Goal: Check status: Check status

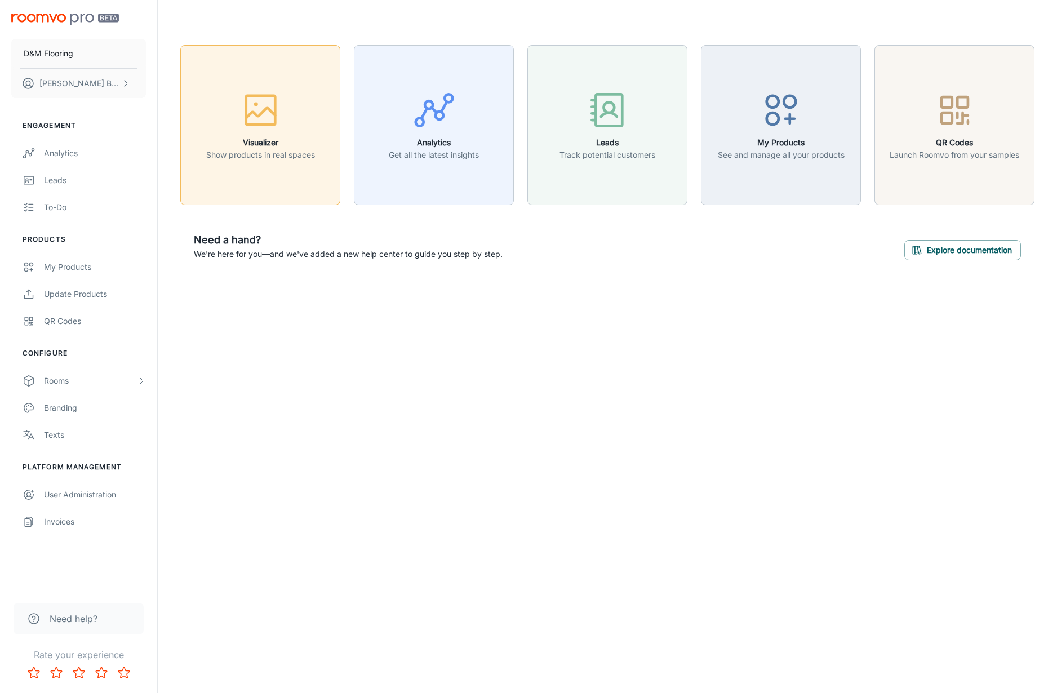
click at [246, 124] on rect "button" at bounding box center [260, 110] width 29 height 29
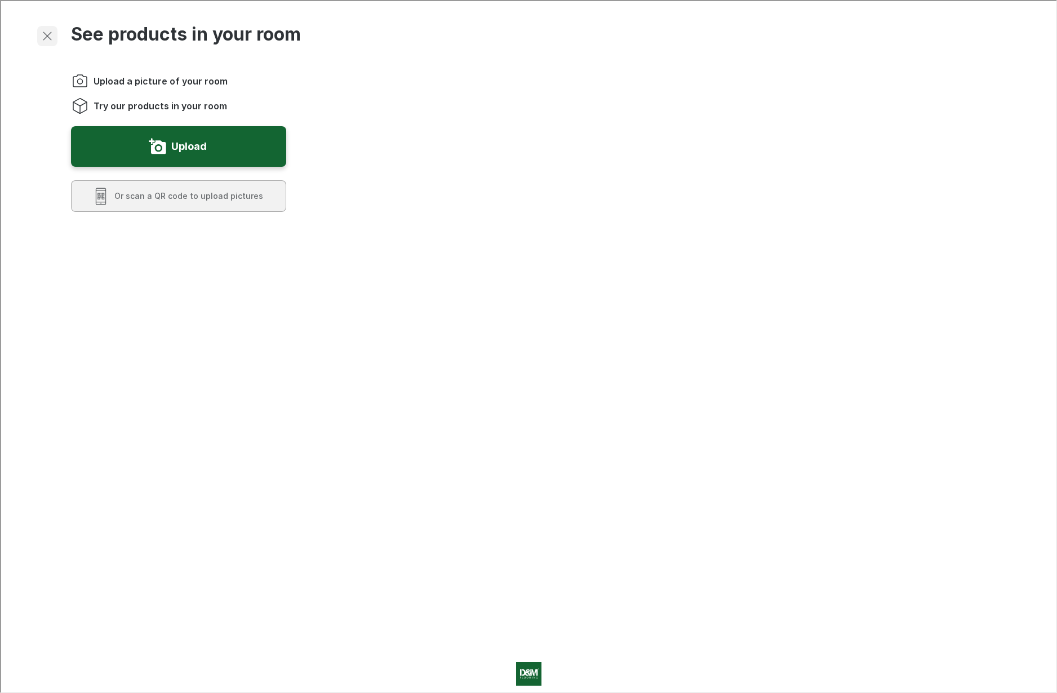
click at [39, 36] on icon "Exit visualizer" at bounding box center [46, 35] width 14 height 14
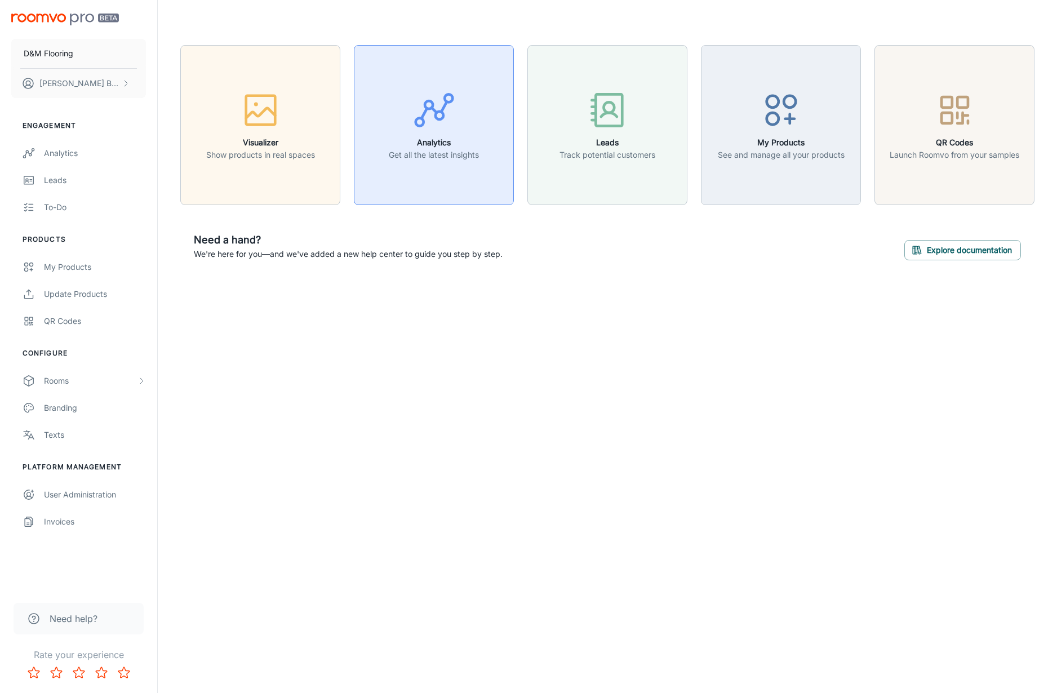
click at [454, 135] on div "button" at bounding box center [434, 112] width 90 height 47
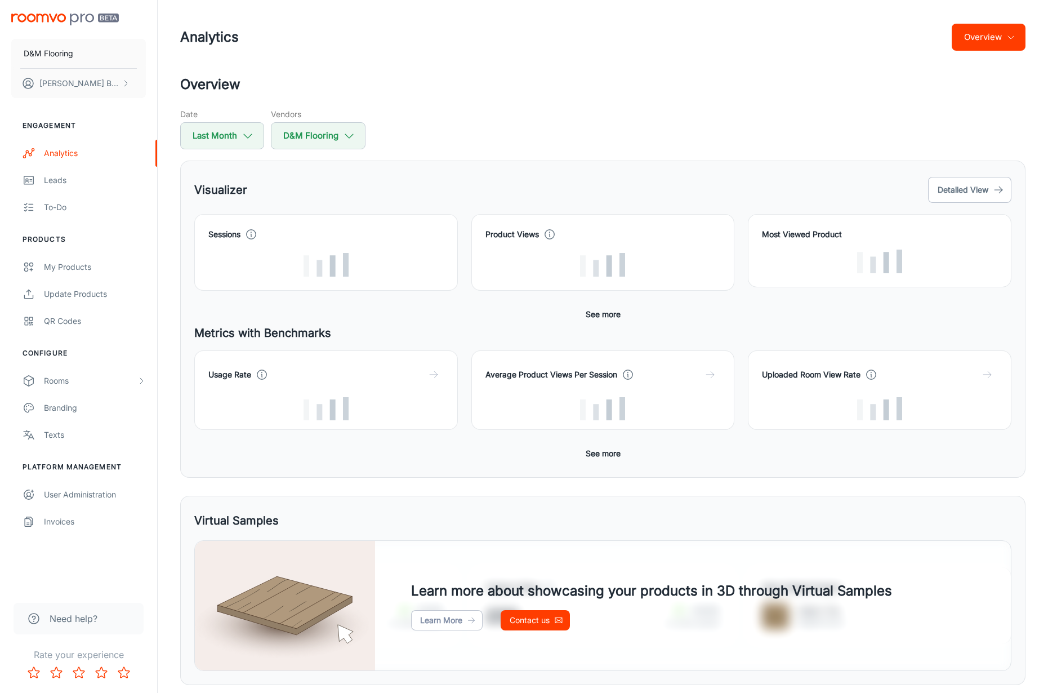
click at [427, 137] on div "Date Last Month Vendors D&M Flooring" at bounding box center [602, 128] width 845 height 41
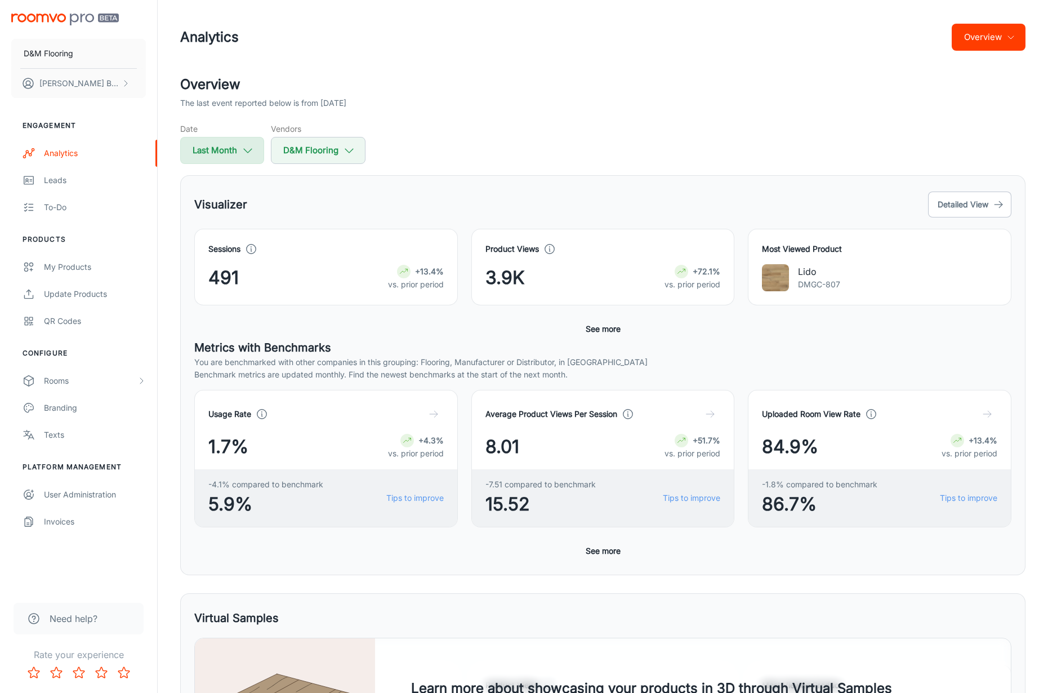
click at [222, 151] on button "Last Month" at bounding box center [222, 150] width 84 height 27
select select "7"
select select "2025"
select select "7"
select select "2025"
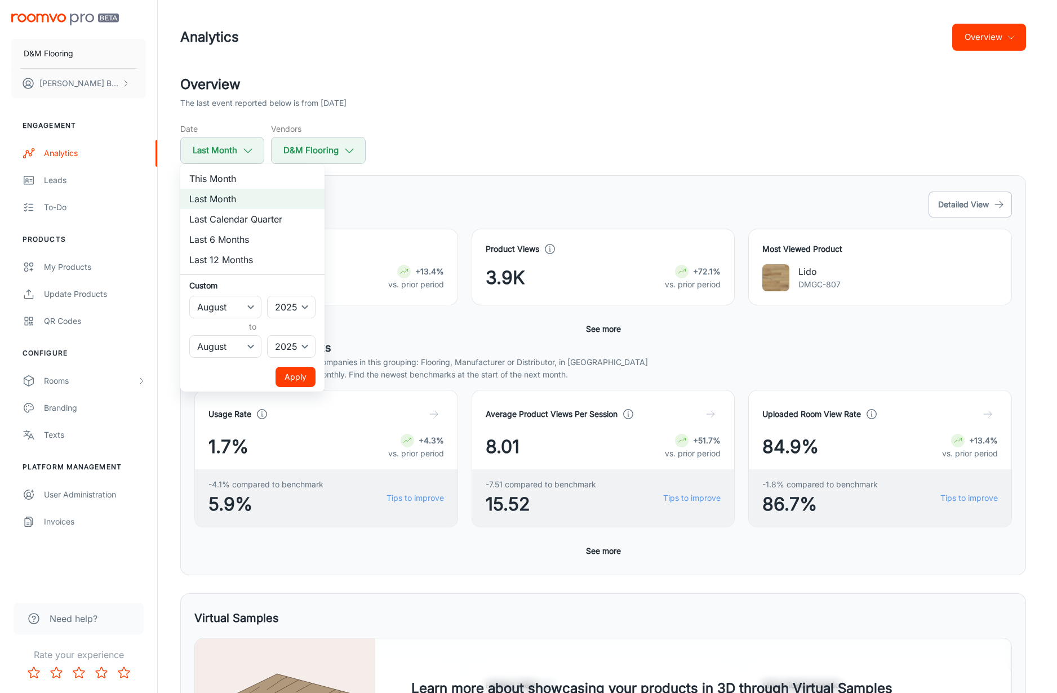
click at [228, 179] on li "This Month" at bounding box center [252, 178] width 144 height 20
select select "8"
click at [296, 375] on button "Apply" at bounding box center [295, 377] width 40 height 20
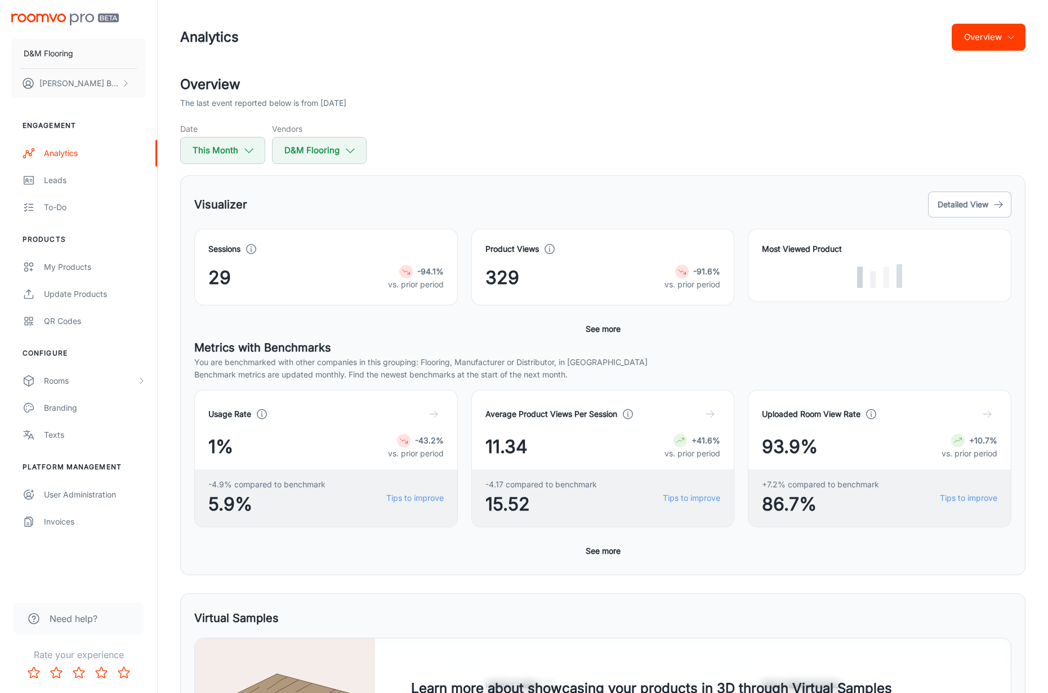
click at [322, 324] on div "Sessions 29 -94.1% vs. prior period Product Views 329 -91.6% vs. prior period M…" at bounding box center [602, 284] width 817 height 110
click at [934, 139] on div "Date This Month Vendors D&M Flooring" at bounding box center [602, 143] width 845 height 41
